Goal: Transaction & Acquisition: Purchase product/service

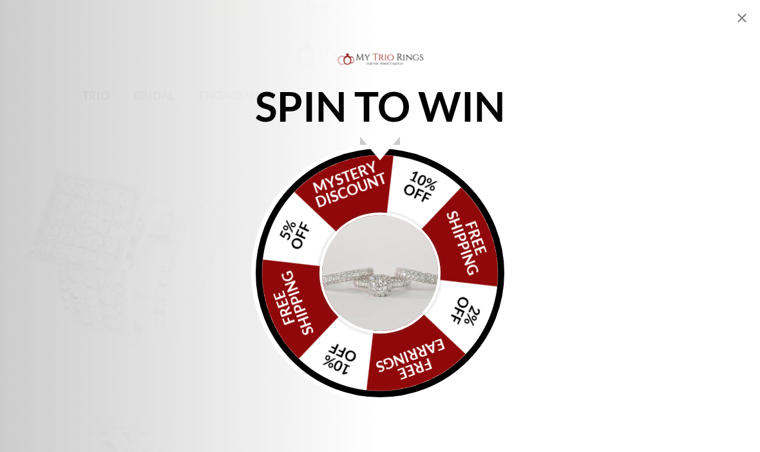
click at [396, 252] on img "Alia popup" at bounding box center [379, 272] width 121 height 121
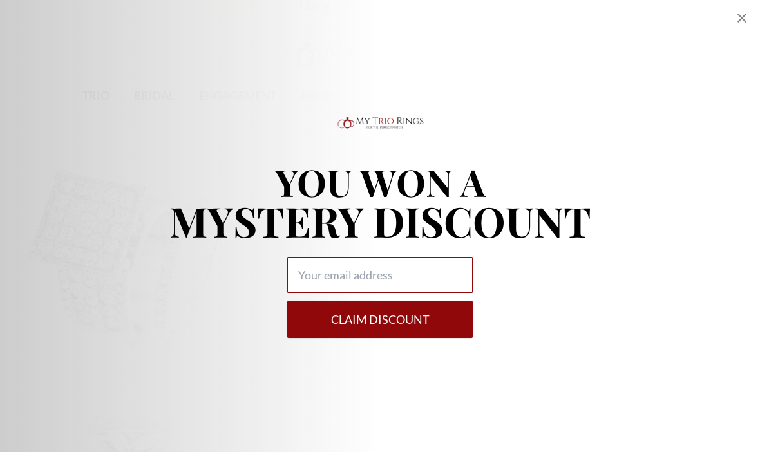
click at [421, 275] on input "Alia popup" at bounding box center [379, 275] width 185 height 36
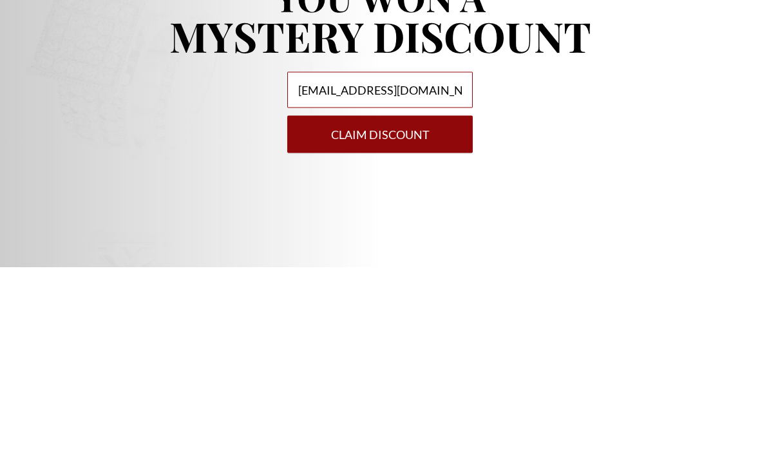
type input "[EMAIL_ADDRESS][DOMAIN_NAME]"
click at [389, 301] on button "Claim DISCOUNT" at bounding box center [379, 319] width 185 height 37
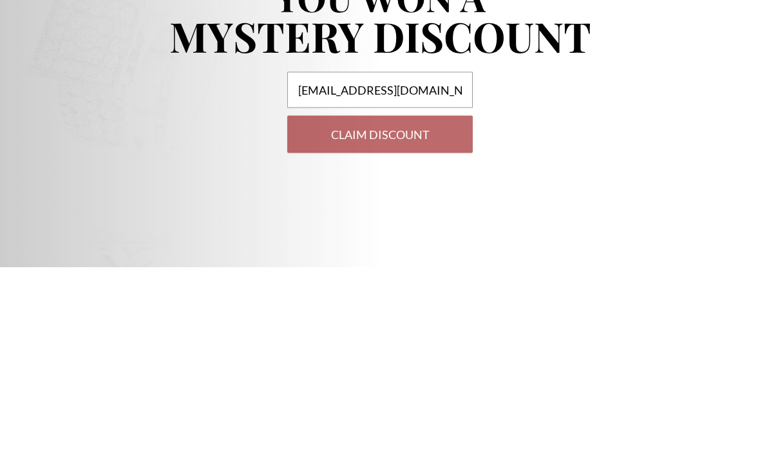
scroll to position [185, 0]
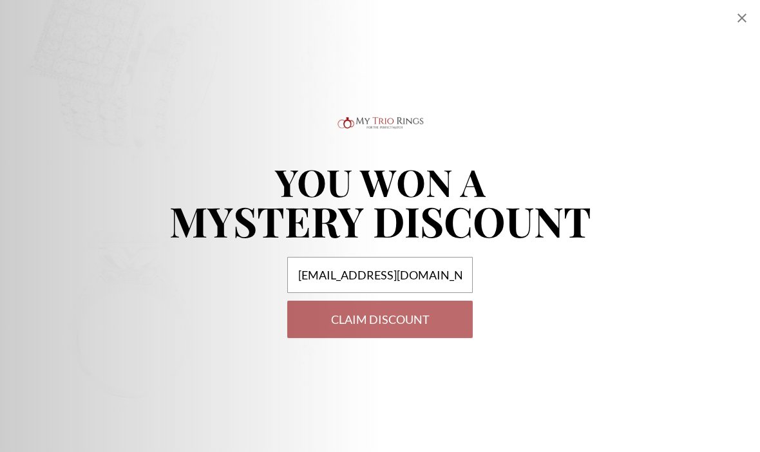
select select "US"
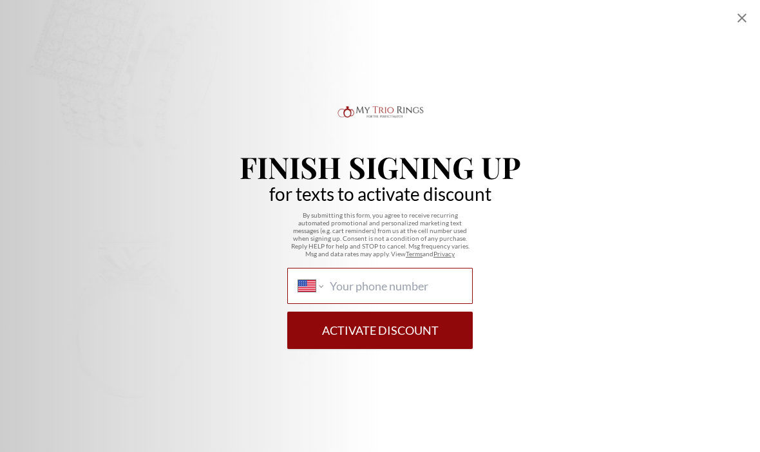
click at [382, 283] on input "International [GEOGRAPHIC_DATA] [GEOGRAPHIC_DATA] [GEOGRAPHIC_DATA] [GEOGRAPHIC…" at bounding box center [396, 286] width 132 height 14
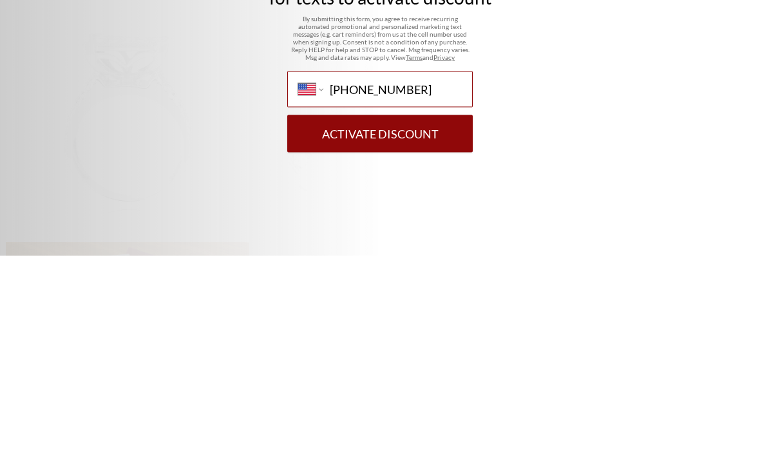
type input "[PHONE_NUMBER]"
click at [420, 312] on button "Activate Discount" at bounding box center [379, 330] width 185 height 37
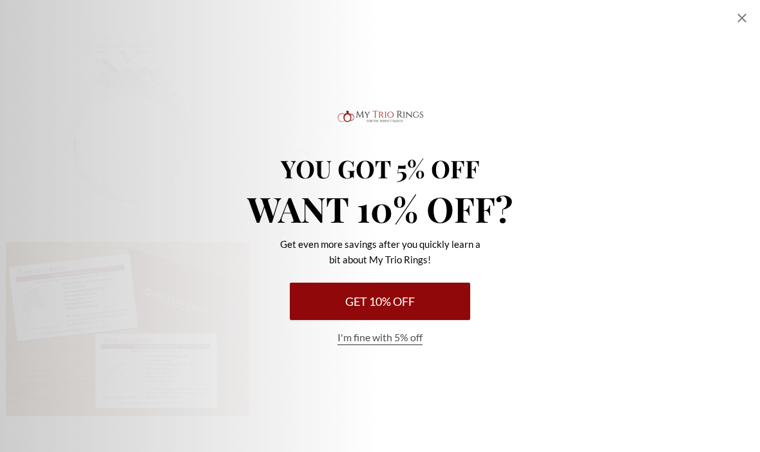
click at [414, 292] on button "Get 10% Off" at bounding box center [380, 301] width 180 height 37
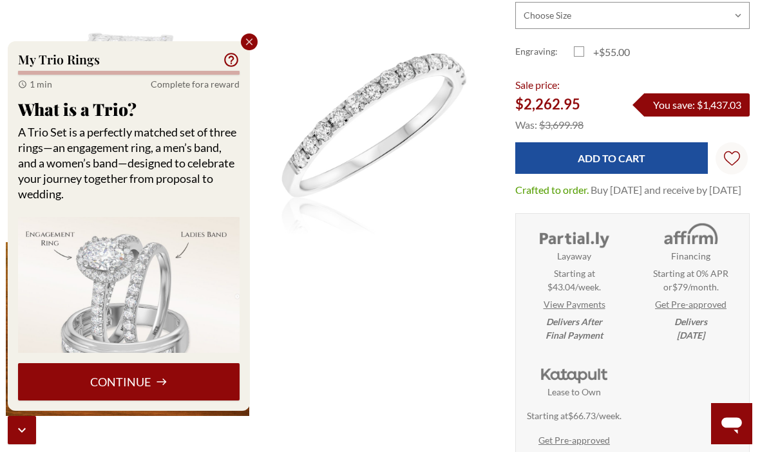
click at [165, 379] on icon at bounding box center [162, 382] width 12 height 12
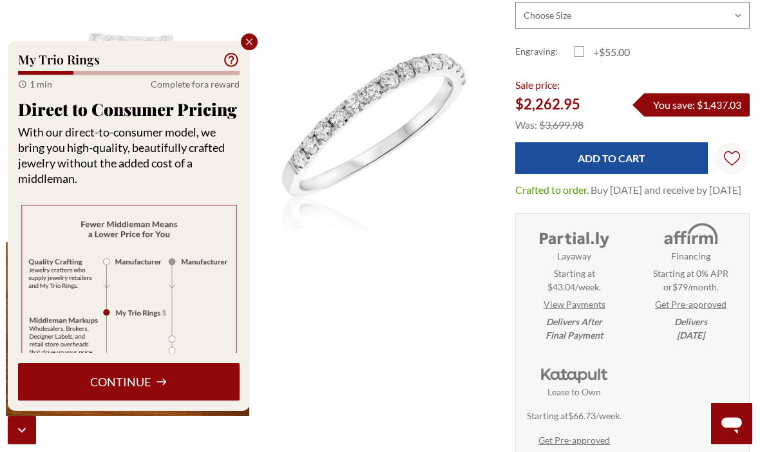
click at [157, 372] on button "Continue" at bounding box center [128, 381] width 221 height 37
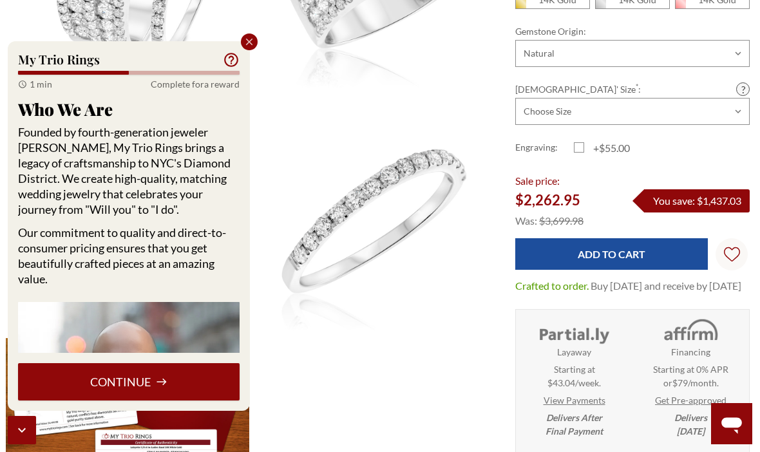
scroll to position [285, 3]
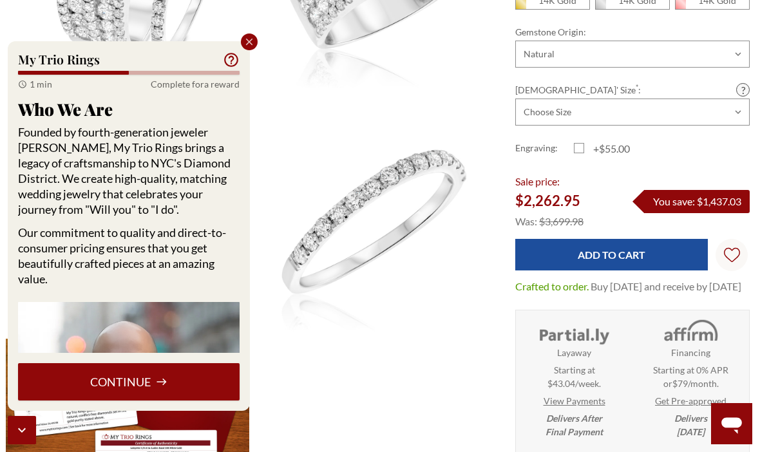
click at [149, 380] on button "Continue" at bounding box center [128, 381] width 221 height 37
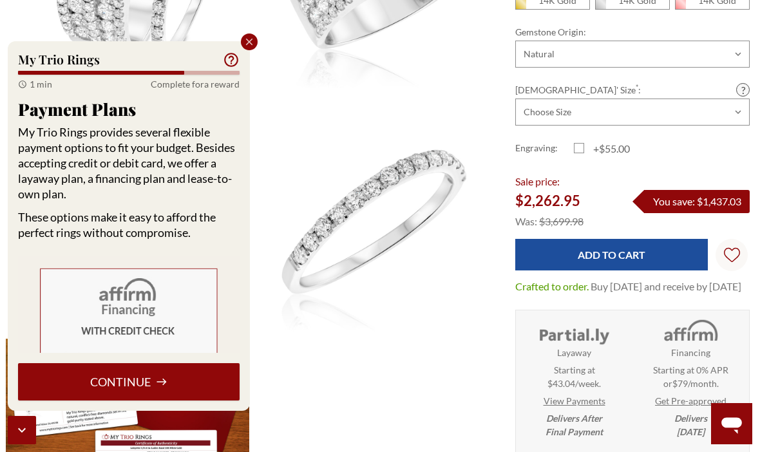
click at [158, 382] on icon at bounding box center [162, 382] width 12 height 12
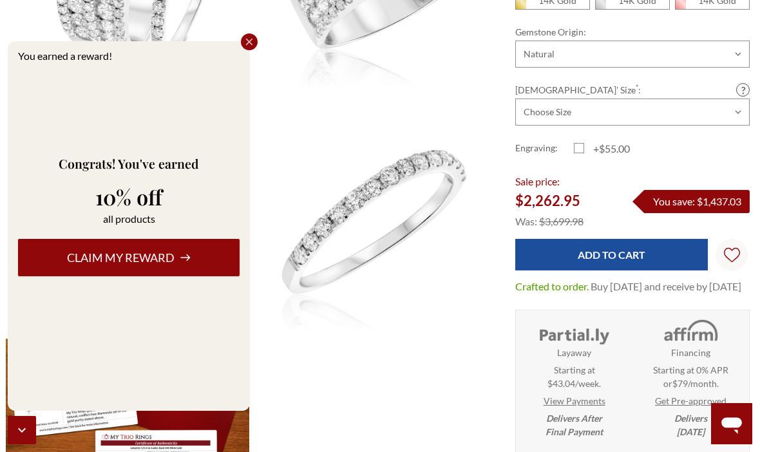
click at [194, 251] on button "Claim my reward" at bounding box center [128, 257] width 221 height 37
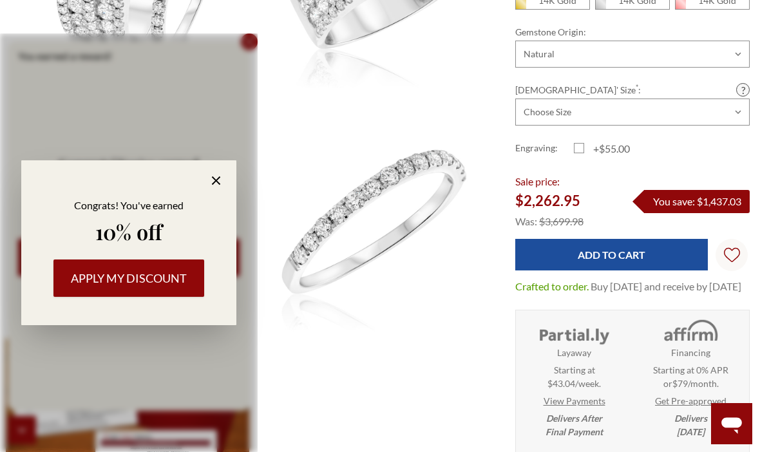
click at [212, 174] on icon at bounding box center [216, 180] width 15 height 15
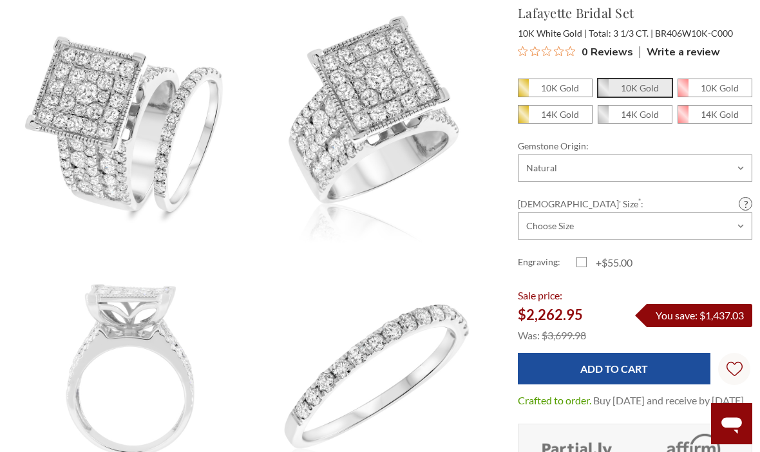
scroll to position [18, 0]
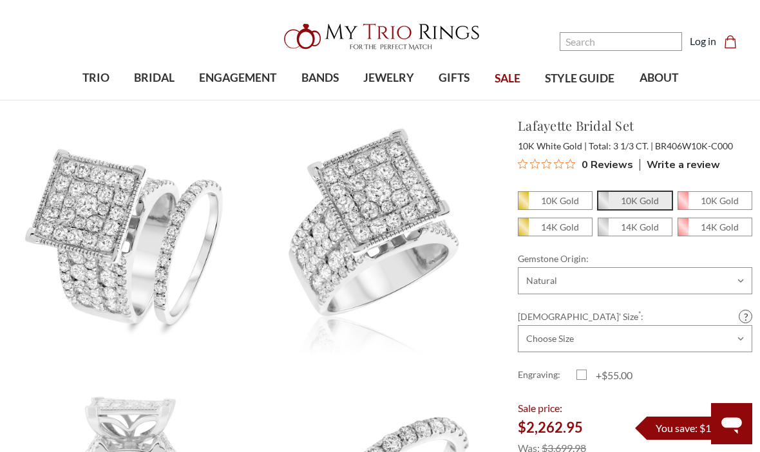
click at [483, 17] on div at bounding box center [379, 36] width 319 height 41
